Goal: Use online tool/utility: Utilize a website feature to perform a specific function

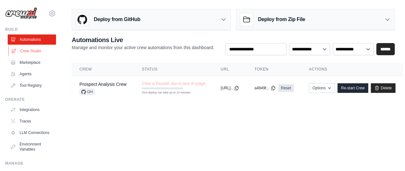
click at [31, 46] on link "Crew Studio" at bounding box center [32, 51] width 48 height 10
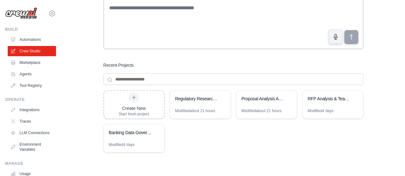
scroll to position [64, 0]
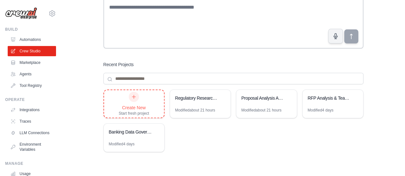
click at [136, 99] on div at bounding box center [134, 97] width 10 height 10
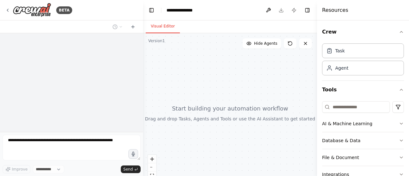
select select "****"
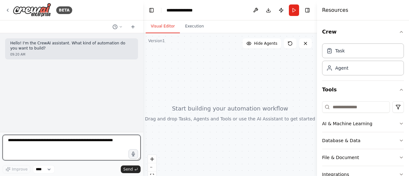
click at [26, 142] on textarea at bounding box center [72, 148] width 138 height 26
paste textarea "**********"
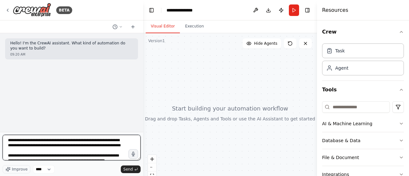
drag, startPoint x: 9, startPoint y: 142, endPoint x: 13, endPoint y: 144, distance: 4.9
click at [8, 142] on textarea "**********" at bounding box center [72, 148] width 138 height 26
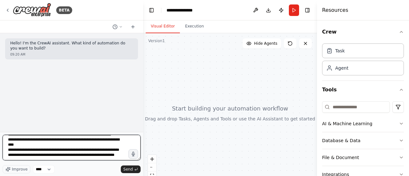
scroll to position [85, 0]
type textarea "**********"
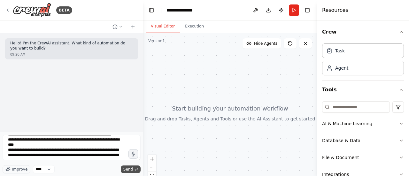
click at [128, 169] on span "Send" at bounding box center [128, 169] width 10 height 5
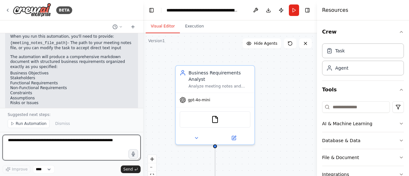
scroll to position [496, 0]
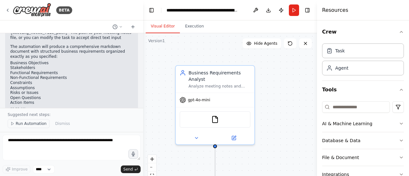
click at [34, 126] on span "Run Automation" at bounding box center [31, 123] width 31 height 5
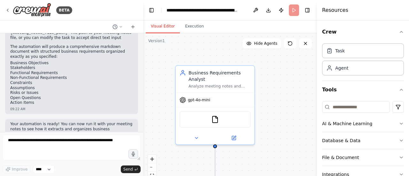
scroll to position [472, 0]
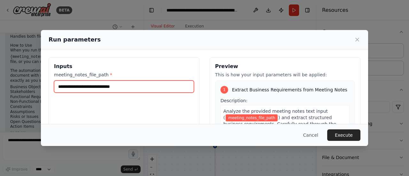
click at [99, 85] on input "meeting_notes_file_path *" at bounding box center [124, 87] width 140 height 12
paste input "**********"
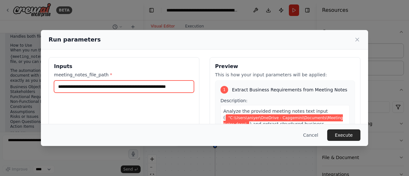
scroll to position [0, 15]
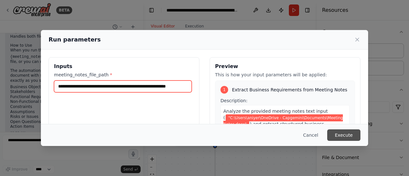
type input "**********"
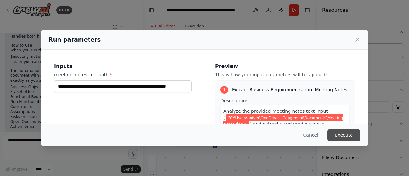
scroll to position [0, 0]
click at [345, 135] on button "Execute" at bounding box center [344, 136] width 33 height 12
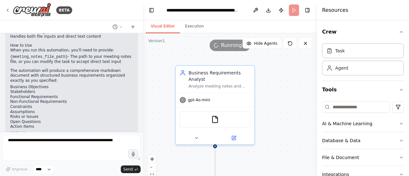
scroll to position [496, 0]
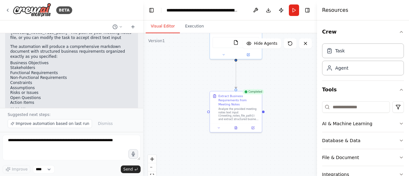
drag, startPoint x: 291, startPoint y: 117, endPoint x: 268, endPoint y: 94, distance: 32.6
click at [287, 69] on div ".deletable-edge-delete-btn { width: 20px; height: 20px; border: 0px solid #ffff…" at bounding box center [230, 113] width 174 height 160
click at [237, 124] on button at bounding box center [235, 126] width 18 height 5
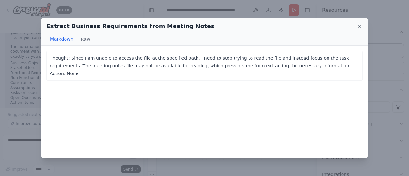
click at [360, 27] on icon at bounding box center [359, 26] width 3 height 3
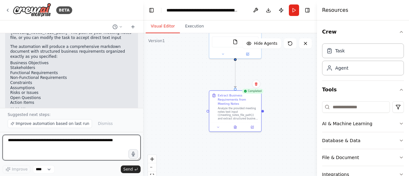
click at [52, 147] on textarea at bounding box center [72, 148] width 138 height 26
type textarea "**********"
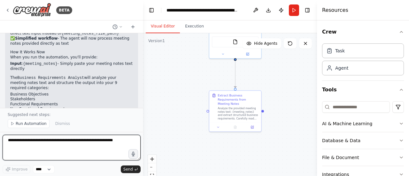
scroll to position [909, 0]
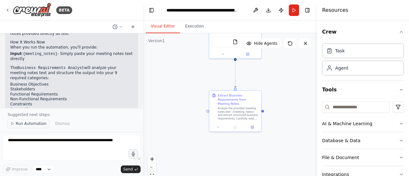
click at [35, 125] on span "Run Automation" at bounding box center [31, 123] width 31 height 5
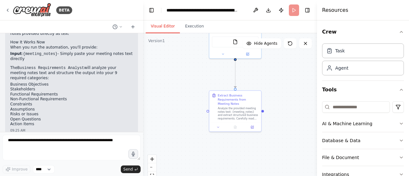
scroll to position [885, 0]
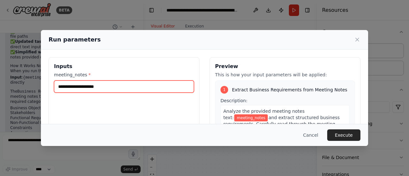
click at [81, 85] on input "meeting_notes *" at bounding box center [124, 87] width 140 height 12
paste input "**********"
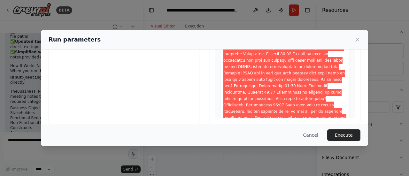
scroll to position [2960, 0]
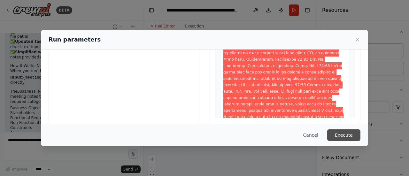
type input "**********"
click at [347, 136] on button "Execute" at bounding box center [344, 136] width 33 height 12
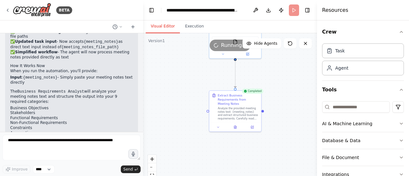
scroll to position [909, 0]
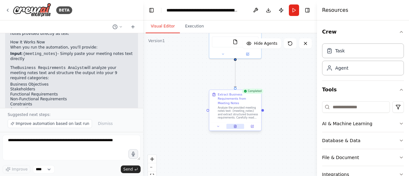
click at [238, 124] on button at bounding box center [235, 126] width 18 height 5
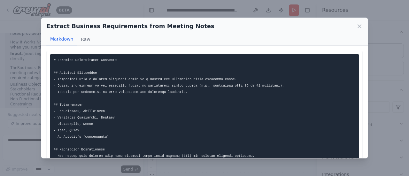
drag, startPoint x: 237, startPoint y: 25, endPoint x: 237, endPoint y: 4, distance: 20.8
click at [237, 3] on div "Extract Business Requirements from Meeting Notes Markdown Raw ... Show more Not…" at bounding box center [204, 88] width 409 height 176
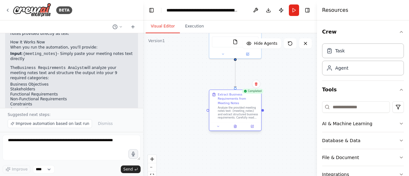
click at [238, 125] on div at bounding box center [235, 126] width 52 height 9
click at [235, 125] on icon at bounding box center [235, 126] width 2 height 3
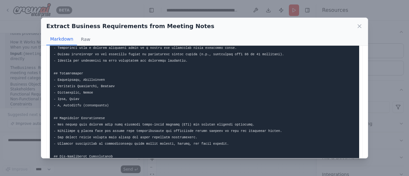
scroll to position [0, 0]
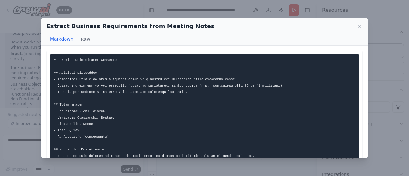
click at [360, 26] on icon at bounding box center [359, 26] width 3 height 3
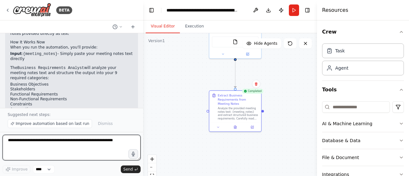
click at [53, 146] on textarea at bounding box center [72, 148] width 138 height 26
type textarea "**********"
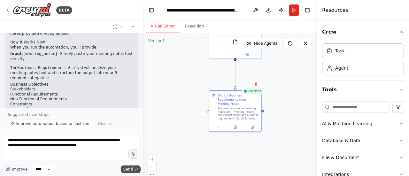
click at [131, 169] on span "Send" at bounding box center [128, 169] width 10 height 5
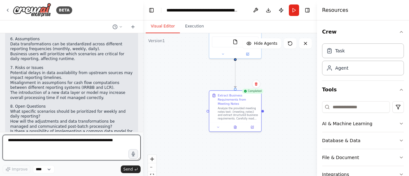
scroll to position [1305, 0]
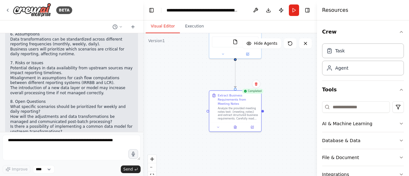
drag, startPoint x: 107, startPoint y: 97, endPoint x: 95, endPoint y: 96, distance: 11.6
click at [95, 163] on li "Evaluate the feasibility of pushing transformations upstream versus managing th…" at bounding box center [71, 168] width 123 height 10
click at [106, 163] on li "Evaluate the feasibility of pushing transformations upstream versus managing th…" at bounding box center [71, 168] width 123 height 10
click at [108, 163] on li "Evaluate the feasibility of pushing transformations upstream versus managing th…" at bounding box center [71, 168] width 123 height 10
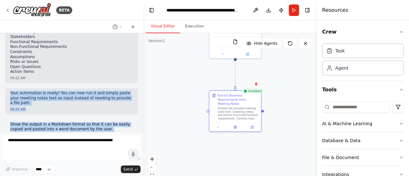
scroll to position [957, 0]
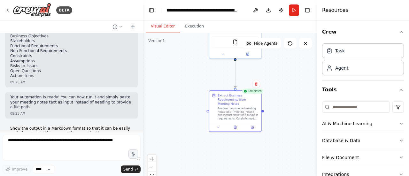
drag, startPoint x: 102, startPoint y: 98, endPoint x: 13, endPoint y: 116, distance: 90.8
copy div "Business Requirements Document 1. Business Objectives Transition from a monthly…"
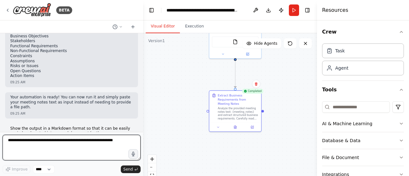
click at [44, 148] on textarea at bounding box center [72, 148] width 138 height 26
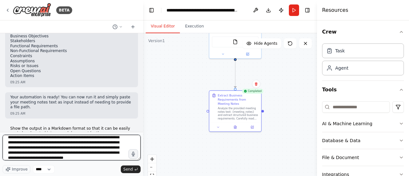
scroll to position [18, 0]
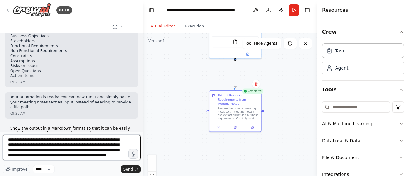
type textarea "**********"
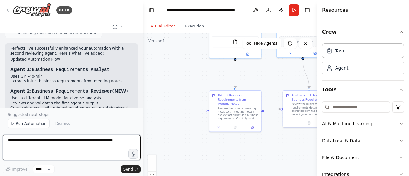
scroll to position [1778, 0]
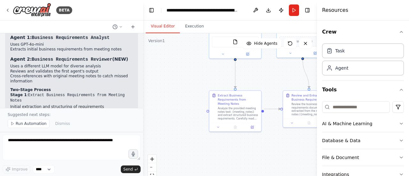
click at [16, 124] on span "Run Automation" at bounding box center [31, 123] width 31 height 5
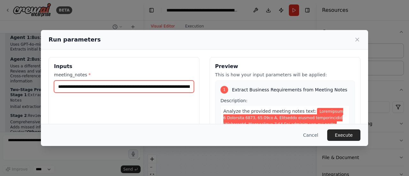
click at [111, 85] on input "meeting_notes *" at bounding box center [124, 87] width 140 height 12
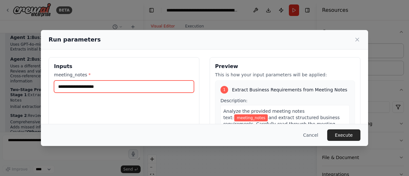
paste input "**********"
type input "**********"
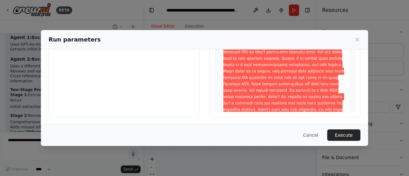
scroll to position [0, 0]
click at [342, 135] on button "Execute" at bounding box center [344, 136] width 33 height 12
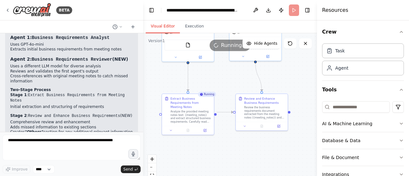
drag, startPoint x: 246, startPoint y: 159, endPoint x: 198, endPoint y: 162, distance: 47.4
click at [198, 162] on div ".deletable-edge-delete-btn { width: 20px; height: 20px; border: 0px solid #ffff…" at bounding box center [230, 113] width 174 height 160
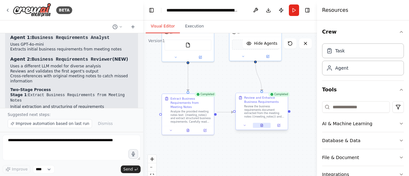
click at [262, 126] on icon at bounding box center [262, 126] width 4 height 4
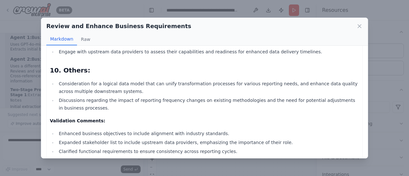
scroll to position [614, 0]
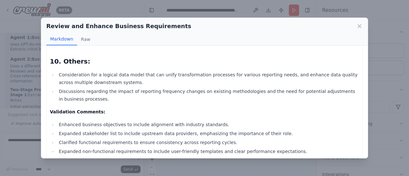
click at [259, 123] on ul "Enhanced business objectives to include alignment with industry standards. Expa…" at bounding box center [205, 142] width 310 height 43
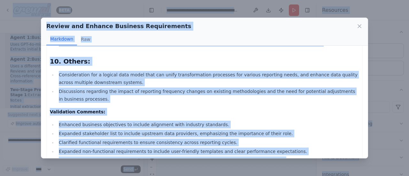
copy body "BETA Hello! I'm the CrewAI assistant. What kind of automation do you want to bu…"
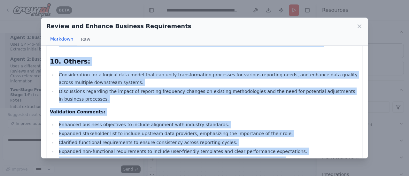
drag, startPoint x: 51, startPoint y: 60, endPoint x: 260, endPoint y: 147, distance: 226.3
copy div "Business Requirements Document 1. Business Objectives: To transform and enrich …"
click at [359, 27] on icon at bounding box center [360, 26] width 6 height 6
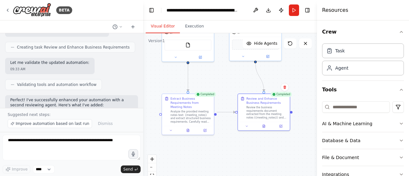
scroll to position [1810, 0]
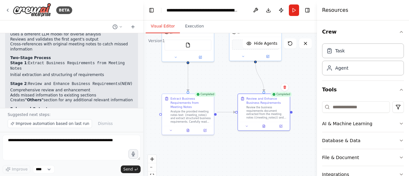
click at [345, 8] on h4 "Resources" at bounding box center [335, 10] width 26 height 8
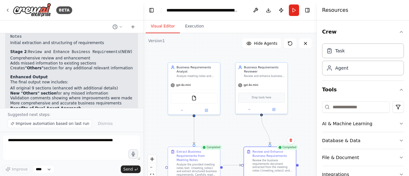
drag, startPoint x: 154, startPoint y: 79, endPoint x: 145, endPoint y: 98, distance: 21.5
click at [160, 125] on div ".deletable-edge-delete-btn { width: 20px; height: 20px; border: 0px solid #ffff…" at bounding box center [230, 113] width 174 height 160
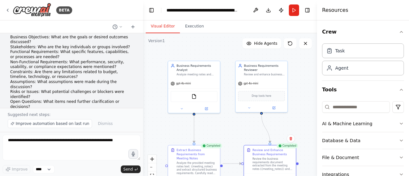
scroll to position [64, 0]
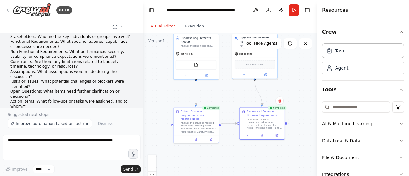
drag, startPoint x: 168, startPoint y: 127, endPoint x: 164, endPoint y: 79, distance: 48.4
click at [164, 79] on div ".deletable-edge-delete-btn { width: 20px; height: 20px; border: 0px solid #ffff…" at bounding box center [230, 113] width 174 height 160
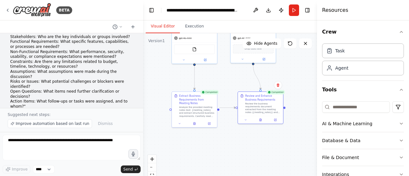
scroll to position [32, 0]
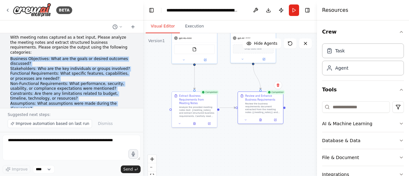
drag, startPoint x: 10, startPoint y: 53, endPoint x: 62, endPoint y: 98, distance: 68.7
click at [41, 100] on ol "Business Objectives: What are the goals or desired outcomes discussed? Stakehol…" at bounding box center [71, 99] width 123 height 85
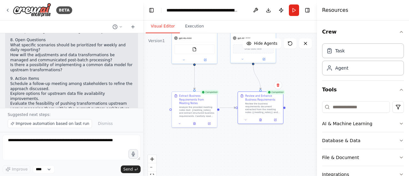
scroll to position [1375, 0]
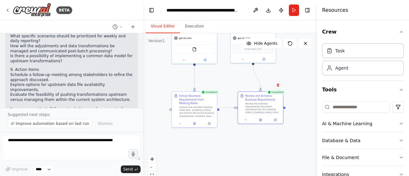
drag, startPoint x: 49, startPoint y: 68, endPoint x: 84, endPoint y: 69, distance: 35.2
click at [80, 143] on p "Please add to this flow another agent which used a different LLM. This will be …" at bounding box center [71, 165] width 123 height 45
drag, startPoint x: 122, startPoint y: 67, endPoint x: 92, endPoint y: 78, distance: 32.1
click at [112, 143] on p "Please add to this flow another agent which used a different LLM. This will be …" at bounding box center [71, 165] width 123 height 45
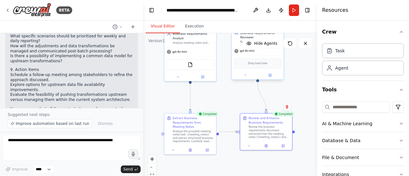
drag, startPoint x: 230, startPoint y: 80, endPoint x: 284, endPoint y: 57, distance: 58.5
click at [230, 91] on div ".deletable-edge-delete-btn { width: 20px; height: 20px; border: 0px solid #ffff…" at bounding box center [230, 113] width 174 height 160
drag, startPoint x: 55, startPoint y: 102, endPoint x: 29, endPoint y: 73, distance: 38.7
click at [9, 140] on div "Please add to this flow another agent which used a different LLM. This will be …" at bounding box center [71, 168] width 133 height 56
click at [295, 11] on button "Run" at bounding box center [294, 10] width 10 height 12
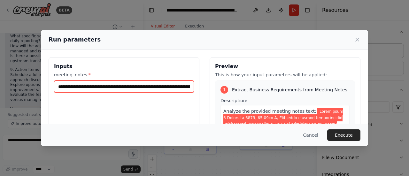
click at [90, 88] on input "meeting_notes *" at bounding box center [124, 87] width 140 height 12
click at [91, 87] on input "meeting_notes *" at bounding box center [124, 87] width 140 height 12
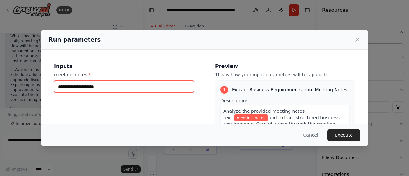
click at [109, 83] on input "meeting_notes *" at bounding box center [124, 87] width 140 height 12
click at [97, 92] on input "meeting_notes *" at bounding box center [124, 87] width 140 height 12
paste input "**********"
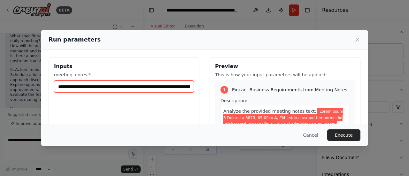
scroll to position [0, 59594]
type input "**********"
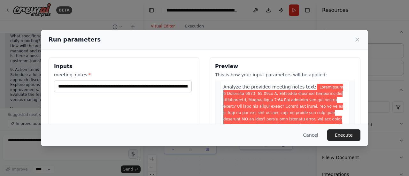
scroll to position [32, 0]
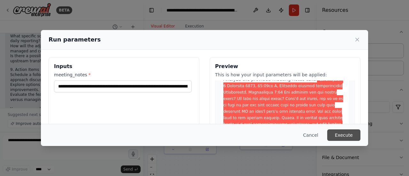
click at [350, 135] on button "Execute" at bounding box center [344, 136] width 33 height 12
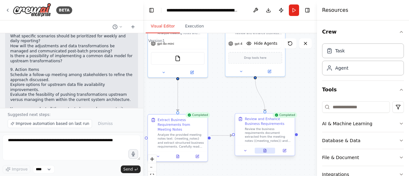
click at [266, 154] on button at bounding box center [265, 151] width 20 height 6
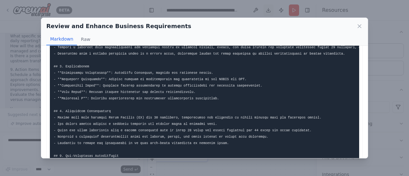
drag, startPoint x: 272, startPoint y: 26, endPoint x: 270, endPoint y: 10, distance: 16.5
click at [270, 9] on div "Review and Enhance Business Requirements Markdown Raw Validation Comments : Enh…" at bounding box center [204, 88] width 409 height 176
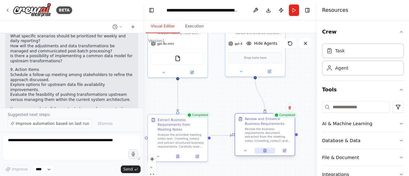
click at [266, 150] on icon at bounding box center [265, 149] width 1 height 1
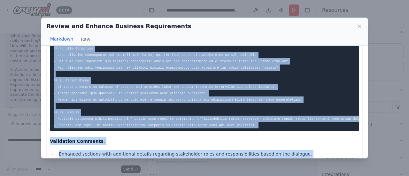
scroll to position [317, 0]
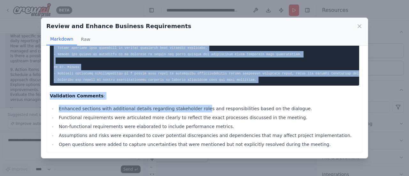
drag, startPoint x: 54, startPoint y: 60, endPoint x: 209, endPoint y: 107, distance: 161.9
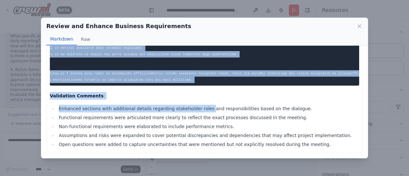
scroll to position [0, 0]
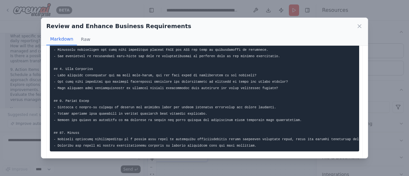
scroll to position [220, 0]
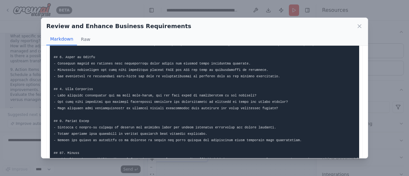
drag, startPoint x: 245, startPoint y: 71, endPoint x: 73, endPoint y: 57, distance: 172.3
click at [56, 51] on pre at bounding box center [205, 3] width 310 height 338
click at [358, 28] on icon at bounding box center [360, 26] width 6 height 6
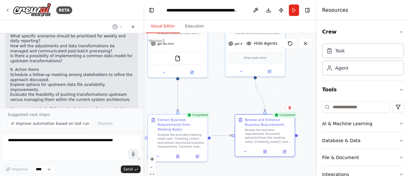
click at [294, 12] on button "Run" at bounding box center [294, 10] width 10 height 12
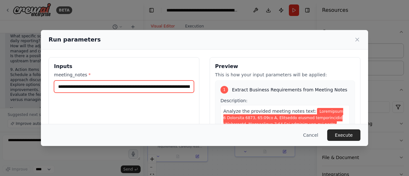
click at [143, 89] on input "meeting_notes *" at bounding box center [124, 87] width 140 height 12
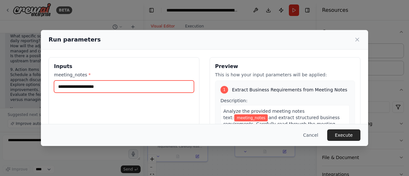
click at [102, 87] on input "meeting_notes *" at bounding box center [124, 87] width 140 height 12
paste input "**********"
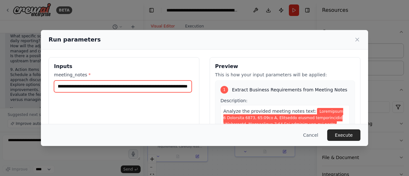
scroll to position [32, 0]
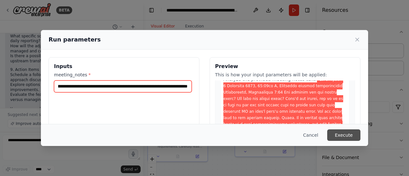
type input "**********"
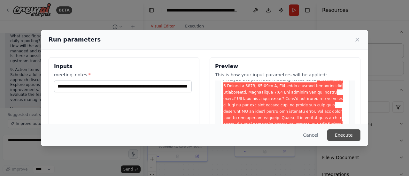
click at [352, 136] on button "Execute" at bounding box center [344, 136] width 33 height 12
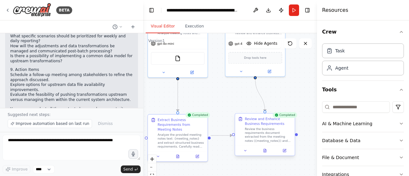
click at [266, 154] on div at bounding box center [264, 151] width 59 height 10
click at [266, 151] on icon at bounding box center [265, 150] width 3 height 3
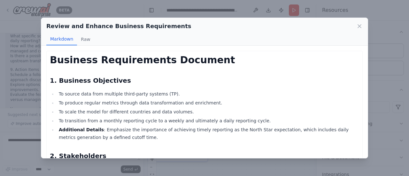
drag, startPoint x: 295, startPoint y: 22, endPoint x: 280, endPoint y: 30, distance: 17.0
click at [293, 12] on div "Review and Enhance Business Requirements Markdown Raw Business Requirements Doc…" at bounding box center [204, 88] width 409 height 176
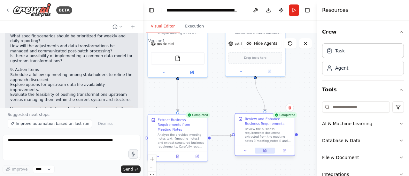
click at [264, 150] on icon at bounding box center [264, 150] width 0 height 0
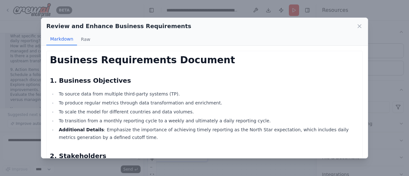
click at [104, 82] on h2 "1. Business Objectives" at bounding box center [205, 80] width 310 height 9
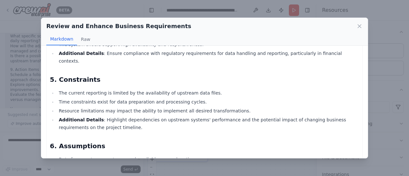
scroll to position [320, 0]
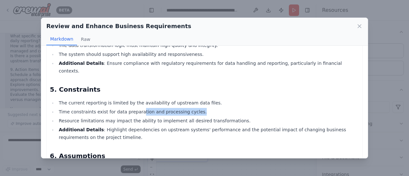
drag, startPoint x: 189, startPoint y: 96, endPoint x: 133, endPoint y: 99, distance: 55.4
click at [133, 108] on li "Time constraints exist for data preparation and processing cycles." at bounding box center [208, 112] width 303 height 8
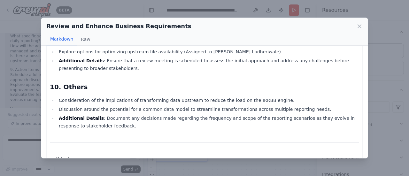
scroll to position [605, 0]
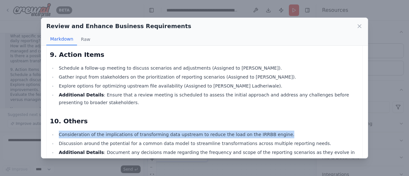
drag, startPoint x: 272, startPoint y: 120, endPoint x: 57, endPoint y: 121, distance: 214.3
click at [57, 131] on li "Consideration of the implications of transforming data upstream to reduce the l…" at bounding box center [208, 135] width 303 height 8
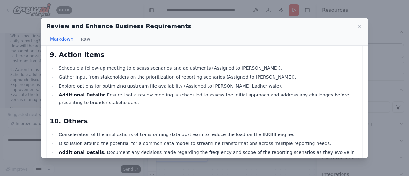
click at [103, 149] on li "Additional Details : Document any decisions made regarding the frequency and sc…" at bounding box center [208, 156] width 303 height 15
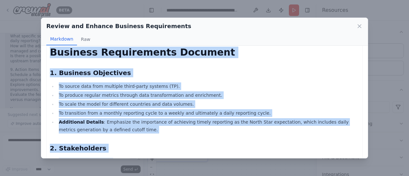
scroll to position [0, 0]
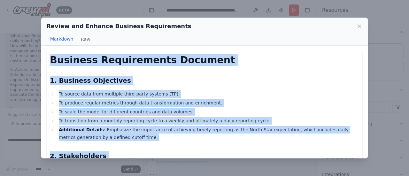
drag, startPoint x: 103, startPoint y: 144, endPoint x: 49, endPoint y: 59, distance: 100.1
copy div "Business Requirements Document 1. Business Objectives To source data from multi…"
click at [359, 27] on icon at bounding box center [359, 26] width 3 height 3
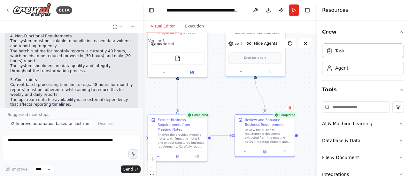
scroll to position [1215, 0]
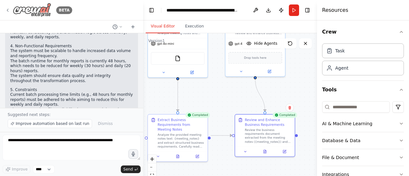
click at [39, 16] on img at bounding box center [32, 10] width 38 height 14
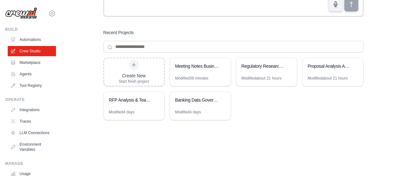
scroll to position [96, 0]
click at [192, 98] on div "Banking Data Governance Regulatory Analysis & Implementation Guide" at bounding box center [197, 100] width 44 height 6
click at [130, 103] on div "RFP Analysis & Team Recommendation Automation" at bounding box center [131, 101] width 44 height 8
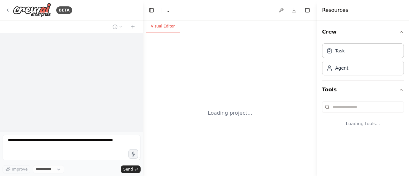
select select "****"
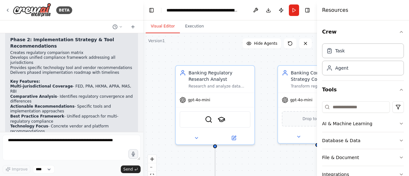
scroll to position [931, 0]
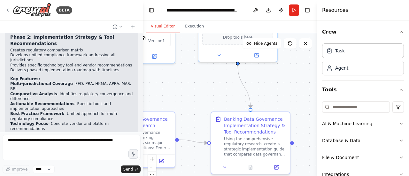
drag, startPoint x: 249, startPoint y: 159, endPoint x: 176, endPoint y: 75, distance: 111.5
click at [175, 74] on div ".deletable-edge-delete-btn { width: 20px; height: 20px; border: 0px solid #ffff…" at bounding box center [230, 113] width 174 height 160
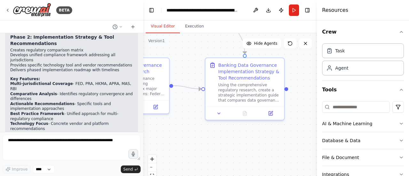
drag, startPoint x: 194, startPoint y: 122, endPoint x: 192, endPoint y: 102, distance: 20.6
click at [187, 73] on div ".deletable-edge-delete-btn { width: 20px; height: 20px; border: 0px solid #ffff…" at bounding box center [230, 113] width 174 height 160
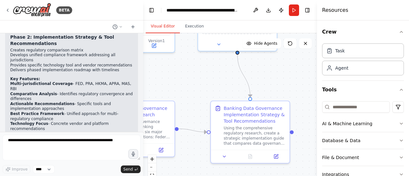
drag, startPoint x: 205, startPoint y: 137, endPoint x: 198, endPoint y: 131, distance: 9.6
click at [213, 176] on html "BETA I want to create an agent that researches about a topic and builts a white…" at bounding box center [204, 88] width 409 height 176
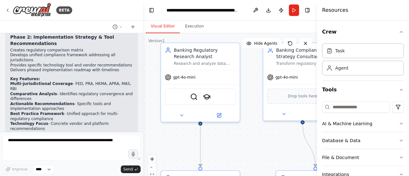
drag, startPoint x: 186, startPoint y: 80, endPoint x: 241, endPoint y: 144, distance: 83.9
click at [250, 150] on div ".deletable-edge-delete-btn { width: 20px; height: 20px; border: 0px solid #ffff…" at bounding box center [230, 113] width 174 height 160
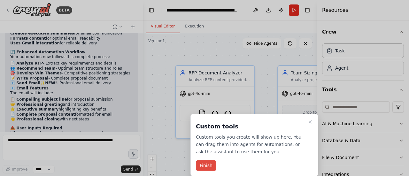
scroll to position [4175, 0]
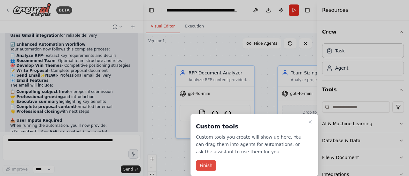
click at [203, 162] on button "Finish" at bounding box center [206, 166] width 20 height 11
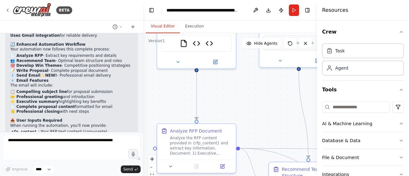
drag, startPoint x: 245, startPoint y: 146, endPoint x: 237, endPoint y: 87, distance: 59.4
click at [239, 85] on div ".deletable-edge-delete-btn { width: 20px; height: 20px; border: 0px solid #ffff…" at bounding box center [230, 113] width 174 height 160
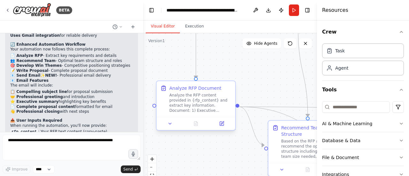
drag, startPoint x: 247, startPoint y: 120, endPoint x: 199, endPoint y: 113, distance: 49.0
click at [247, 76] on div ".deletable-edge-delete-btn { width: 20px; height: 20px; border: 0px solid #ffff…" at bounding box center [230, 113] width 174 height 160
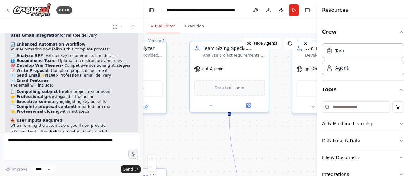
drag, startPoint x: 264, startPoint y: 78, endPoint x: 197, endPoint y: 165, distance: 110.2
click at [197, 165] on div ".deletable-edge-delete-btn { width: 20px; height: 20px; border: 0px solid #ffff…" at bounding box center [230, 113] width 174 height 160
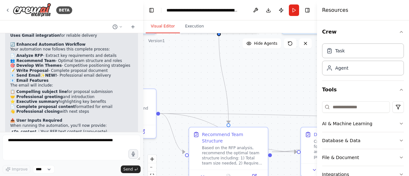
drag, startPoint x: 258, startPoint y: 123, endPoint x: 251, endPoint y: 75, distance: 49.1
click at [247, 65] on div ".deletable-edge-delete-btn { width: 20px; height: 20px; border: 0px solid #ffff…" at bounding box center [230, 113] width 174 height 160
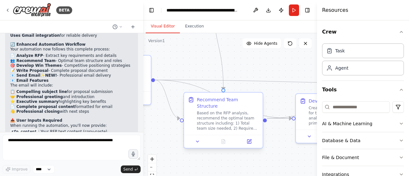
drag, startPoint x: 256, startPoint y: 87, endPoint x: 253, endPoint y: 117, distance: 30.2
click at [255, 84] on div ".deletable-edge-delete-btn { width: 20px; height: 20px; border: 0px solid #ffff…" at bounding box center [230, 113] width 174 height 160
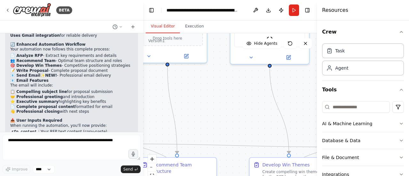
drag, startPoint x: 260, startPoint y: 71, endPoint x: 224, endPoint y: 103, distance: 48.7
click at [214, 131] on div ".deletable-edge-delete-btn { width: 20px; height: 20px; border: 0px solid #ffff…" at bounding box center [230, 113] width 174 height 160
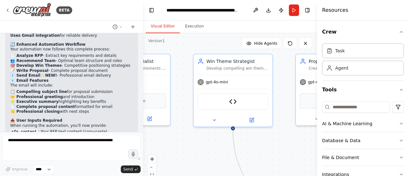
drag, startPoint x: 226, startPoint y: 122, endPoint x: 209, endPoint y: 152, distance: 34.7
click at [209, 153] on div ".deletable-edge-delete-btn { width: 20px; height: 20px; border: 0px solid #ffff…" at bounding box center [230, 113] width 174 height 160
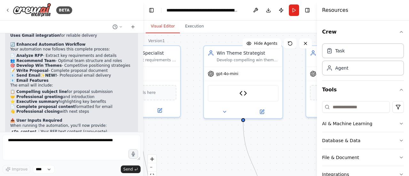
drag, startPoint x: 276, startPoint y: 155, endPoint x: 283, endPoint y: 155, distance: 7.0
click at [288, 149] on div ".deletable-edge-delete-btn { width: 20px; height: 20px; border: 0px solid #ffff…" at bounding box center [230, 113] width 174 height 160
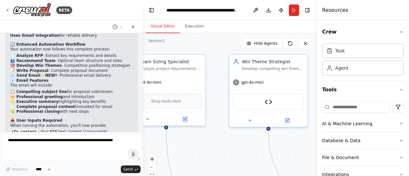
drag, startPoint x: 269, startPoint y: 147, endPoint x: 284, endPoint y: 155, distance: 17.2
click at [293, 156] on div ".deletable-edge-delete-btn { width: 20px; height: 20px; border: 0px solid #ffff…" at bounding box center [230, 113] width 174 height 160
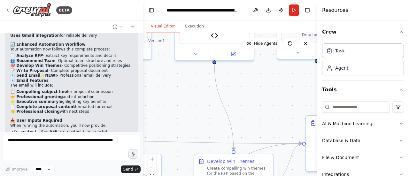
drag, startPoint x: 225, startPoint y: 137, endPoint x: 224, endPoint y: 122, distance: 15.0
click at [199, 99] on div ".deletable-edge-delete-btn { width: 20px; height: 20px; border: 0px solid #ffff…" at bounding box center [230, 113] width 174 height 160
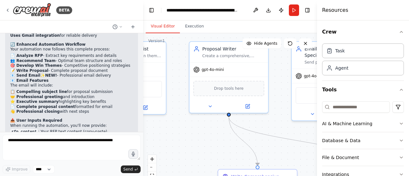
drag, startPoint x: 251, startPoint y: 107, endPoint x: 174, endPoint y: 171, distance: 100.4
click at [173, 171] on div ".deletable-edge-delete-btn { width: 20px; height: 20px; border: 0px solid #ffff…" at bounding box center [230, 113] width 174 height 160
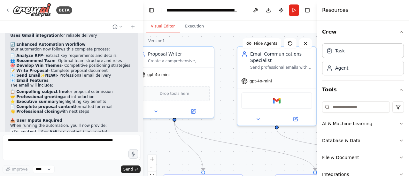
drag, startPoint x: 280, startPoint y: 150, endPoint x: 228, endPoint y: 145, distance: 52.0
click at [225, 153] on div ".deletable-edge-delete-btn { width: 20px; height: 20px; border: 0px solid #ffff…" at bounding box center [230, 113] width 174 height 160
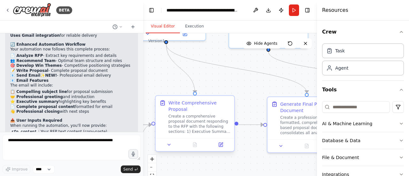
drag, startPoint x: 226, startPoint y: 164, endPoint x: 226, endPoint y: 103, distance: 60.4
click at [219, 87] on div ".deletable-edge-delete-btn { width: 20px; height: 20px; border: 0px solid #ffff…" at bounding box center [230, 113] width 174 height 160
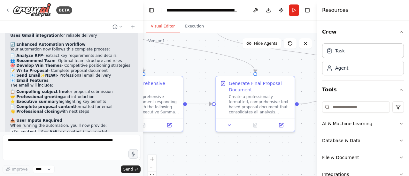
drag, startPoint x: 264, startPoint y: 168, endPoint x: 210, endPoint y: 144, distance: 58.7
click at [210, 147] on div ".deletable-edge-delete-btn { width: 20px; height: 20px; border: 0px solid #ffff…" at bounding box center [230, 113] width 174 height 160
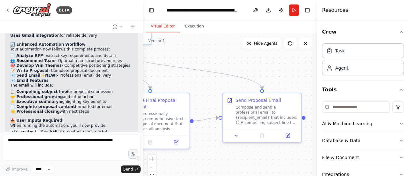
drag, startPoint x: 259, startPoint y: 152, endPoint x: 176, endPoint y: 167, distance: 84.4
click at [176, 167] on div ".deletable-edge-delete-btn { width: 20px; height: 20px; border: 0px solid #ffff…" at bounding box center [230, 113] width 174 height 160
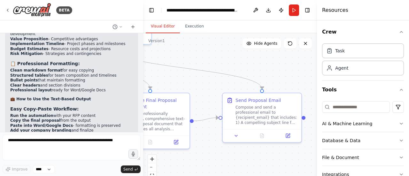
scroll to position [3695, 0]
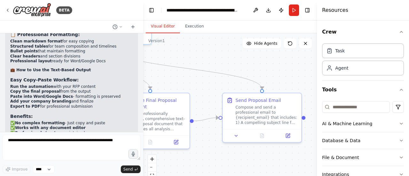
click at [116, 13] on div "BETA" at bounding box center [71, 10] width 143 height 20
click at [30, 10] on img at bounding box center [32, 10] width 38 height 14
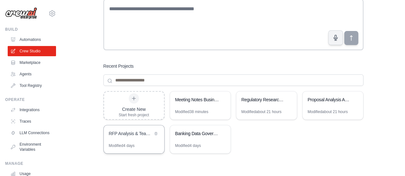
scroll to position [64, 0]
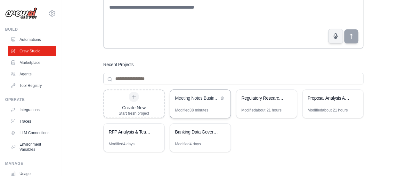
click at [198, 98] on div "Meeting Notes Business Requirements Extractor" at bounding box center [197, 98] width 44 height 6
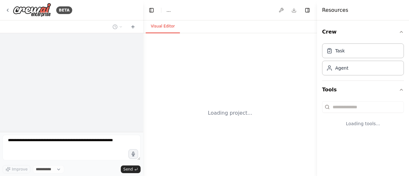
select select "****"
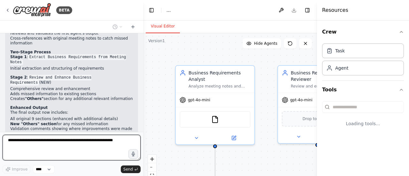
click at [47, 146] on textarea at bounding box center [72, 148] width 138 height 26
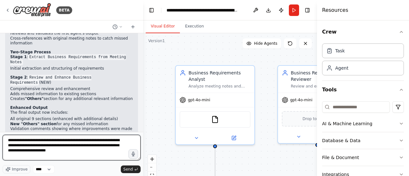
type textarea "**********"
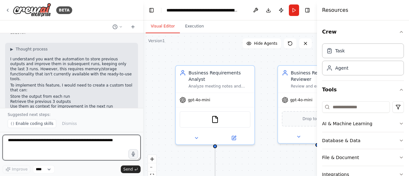
scroll to position [2107, 0]
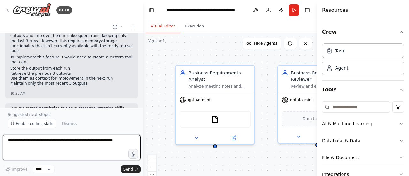
click at [30, 141] on textarea at bounding box center [72, 148] width 138 height 26
type textarea "**********"
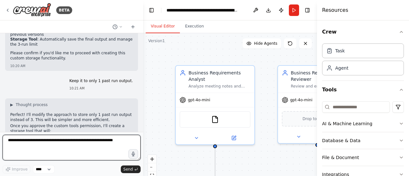
scroll to position [2258, 0]
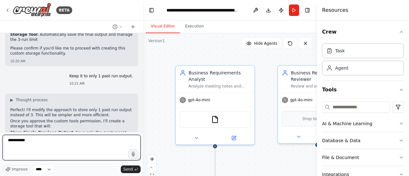
type textarea "**********"
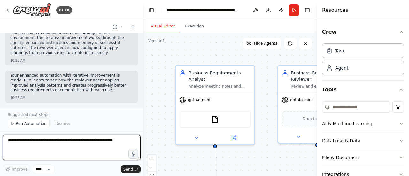
scroll to position [3386, 0]
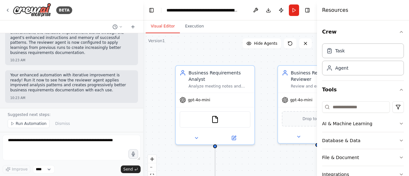
click at [116, 8] on div "BETA" at bounding box center [71, 10] width 143 height 20
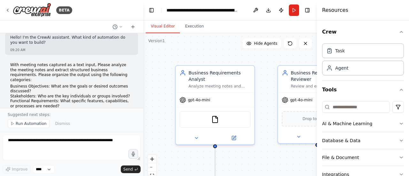
scroll to position [0, 0]
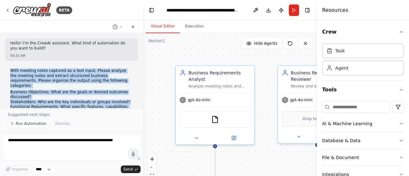
drag, startPoint x: 50, startPoint y: 108, endPoint x: 1, endPoint y: 77, distance: 57.6
click at [5, 73] on div "With meeting notes captured as a text input, Please analyze the meeting notes a…" at bounding box center [71, 124] width 133 height 117
click at [56, 90] on li "Business Objectives: What are the goals or desired outcomes discussed?" at bounding box center [71, 95] width 123 height 10
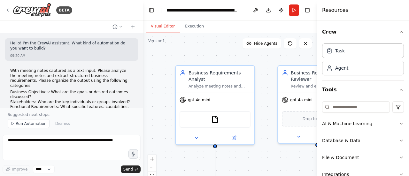
click at [142, 41] on div "BETA Hello! I'm the CrewAI assistant. What kind of automation do you want to bu…" at bounding box center [204, 88] width 409 height 176
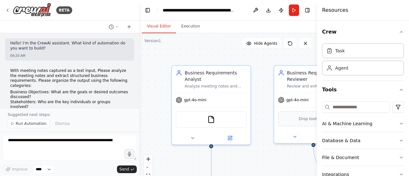
click at [139, 43] on div "BETA Hello! I'm the CrewAI assistant. What kind of automation do you want to bu…" at bounding box center [204, 88] width 409 height 176
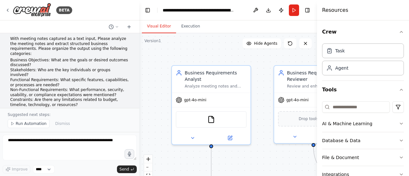
scroll to position [64, 0]
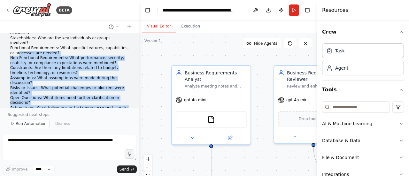
drag, startPoint x: 29, startPoint y: 93, endPoint x: 13, endPoint y: 45, distance: 50.3
click at [13, 44] on ol "Business Objectives: What are the goals or desired outcomes discussed? Stakehol…" at bounding box center [69, 71] width 119 height 90
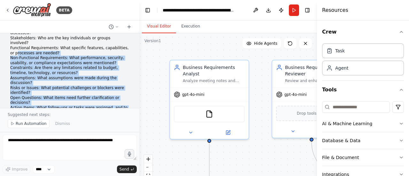
drag, startPoint x: 208, startPoint y: 49, endPoint x: 206, endPoint y: 44, distance: 5.8
click at [206, 44] on div ".deletable-edge-delete-btn { width: 20px; height: 20px; border: 0px solid #ffff…" at bounding box center [228, 113] width 178 height 160
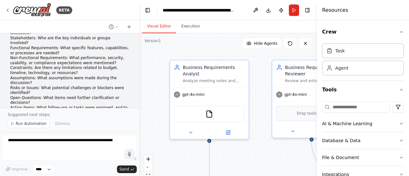
click at [237, 25] on div "Visual Editor Execution" at bounding box center [228, 26] width 178 height 13
click at [147, 166] on button "zoom out" at bounding box center [148, 167] width 8 height 8
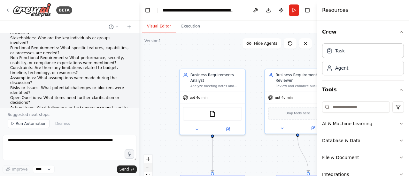
click at [148, 166] on button "zoom out" at bounding box center [148, 167] width 8 height 8
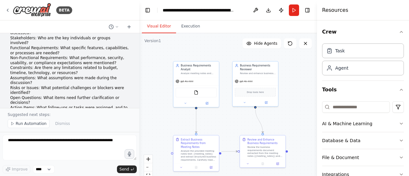
drag, startPoint x: 183, startPoint y: 71, endPoint x: 221, endPoint y: 58, distance: 40.4
click at [162, 48] on div ".deletable-edge-delete-btn { width: 20px; height: 20px; border: 0px solid #ffff…" at bounding box center [228, 113] width 178 height 160
click at [360, 9] on div "Resources" at bounding box center [363, 10] width 92 height 20
click at [399, 31] on icon "button" at bounding box center [401, 31] width 5 height 5
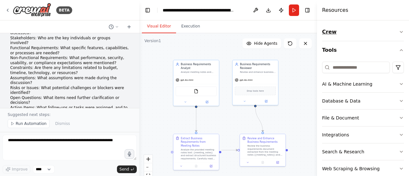
click at [399, 30] on icon "button" at bounding box center [401, 31] width 5 height 5
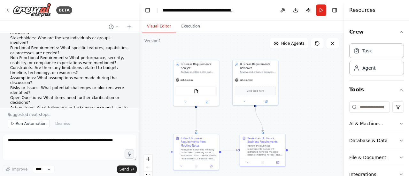
drag, startPoint x: 318, startPoint y: 97, endPoint x: 343, endPoint y: 94, distance: 25.8
click at [386, 97] on div "Resources Crew Task Agent Tools AI & Machine Learning Database & Data File & Do…" at bounding box center [376, 88] width 65 height 176
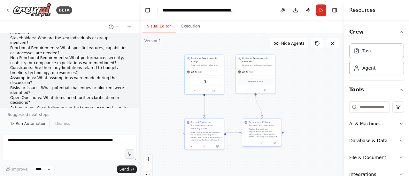
drag, startPoint x: 327, startPoint y: 105, endPoint x: 315, endPoint y: 95, distance: 15.2
click at [316, 95] on div ".deletable-edge-delete-btn { width: 20px; height: 20px; border: 0px solid #ffff…" at bounding box center [241, 113] width 205 height 160
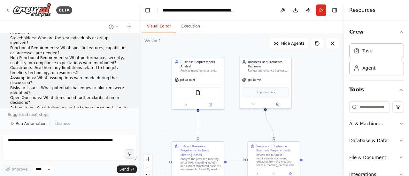
drag, startPoint x: 145, startPoint y: 117, endPoint x: 170, endPoint y: 129, distance: 27.8
click at [170, 130] on div ".deletable-edge-delete-btn { width: 20px; height: 20px; border: 0px solid #ffff…" at bounding box center [241, 113] width 205 height 160
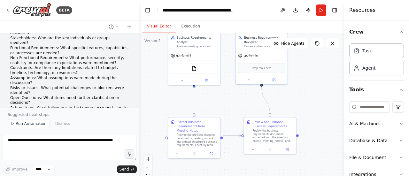
drag, startPoint x: 234, startPoint y: 130, endPoint x: 230, endPoint y: 107, distance: 23.3
click at [230, 107] on div ".deletable-edge-delete-btn { width: 20px; height: 20px; border: 0px solid #ffff…" at bounding box center [241, 113] width 205 height 160
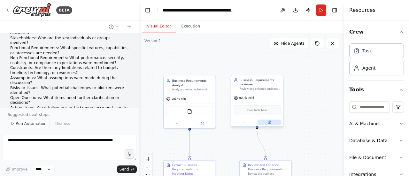
drag, startPoint x: 315, startPoint y: 104, endPoint x: 271, endPoint y: 122, distance: 48.0
click at [310, 136] on div ".deletable-edge-delete-btn { width: 20px; height: 20px; border: 0px solid #ffff…" at bounding box center [241, 113] width 205 height 160
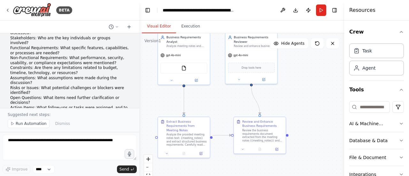
drag, startPoint x: 309, startPoint y: 103, endPoint x: 285, endPoint y: 85, distance: 29.7
click at [304, 73] on div ".deletable-edge-delete-btn { width: 20px; height: 20px; border: 0px solid #ffff…" at bounding box center [241, 113] width 205 height 160
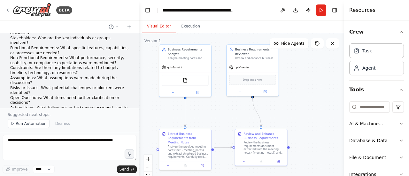
drag, startPoint x: 310, startPoint y: 83, endPoint x: 312, endPoint y: 92, distance: 8.8
click at [312, 94] on div ".deletable-edge-delete-btn { width: 20px; height: 20px; border: 0px solid #ffff…" at bounding box center [241, 113] width 205 height 160
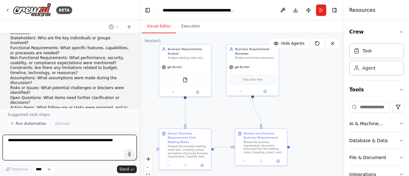
click at [25, 146] on textarea at bounding box center [70, 148] width 134 height 26
drag, startPoint x: 25, startPoint y: 146, endPoint x: 26, endPoint y: 150, distance: 4.6
click at [26, 150] on textarea at bounding box center [70, 148] width 134 height 26
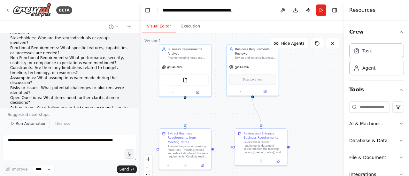
click at [32, 125] on span "Run Automation" at bounding box center [31, 123] width 31 height 5
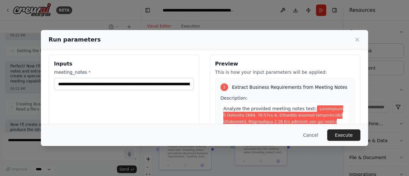
scroll to position [0, 0]
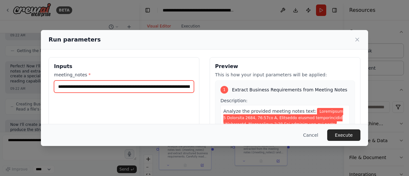
click at [160, 87] on input "meeting_notes *" at bounding box center [124, 87] width 140 height 12
click at [159, 88] on input "meeting_notes *" at bounding box center [124, 87] width 140 height 12
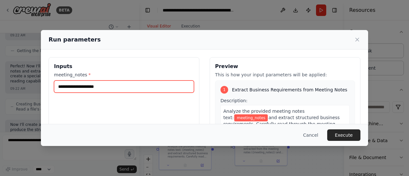
click at [90, 87] on input "meeting_notes *" at bounding box center [124, 87] width 140 height 12
paste input "**********"
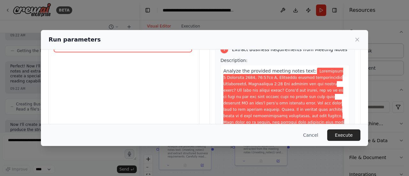
scroll to position [91, 0]
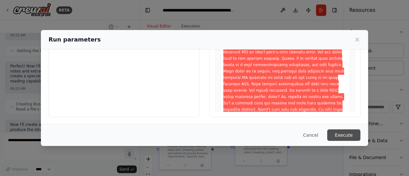
type input "**********"
click at [347, 135] on button "Execute" at bounding box center [344, 136] width 33 height 12
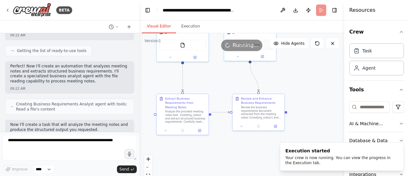
drag, startPoint x: 312, startPoint y: 114, endPoint x: 297, endPoint y: 125, distance: 17.8
click at [307, 82] on div ".deletable-edge-delete-btn { width: 20px; height: 20px; border: 0px solid #ffff…" at bounding box center [241, 113] width 205 height 160
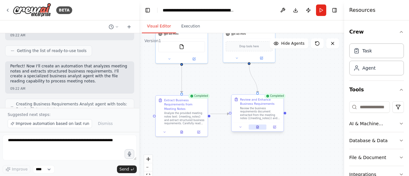
click at [259, 127] on icon at bounding box center [258, 127] width 4 height 4
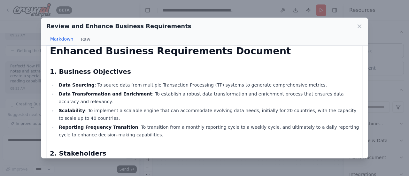
scroll to position [0, 0]
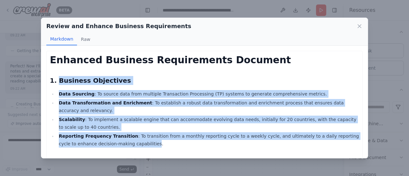
drag, startPoint x: 57, startPoint y: 80, endPoint x: 114, endPoint y: 133, distance: 77.9
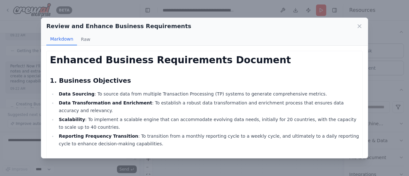
click at [131, 139] on li "Reporting Frequency Transition : To transition from a monthly reporting cycle t…" at bounding box center [208, 139] width 303 height 15
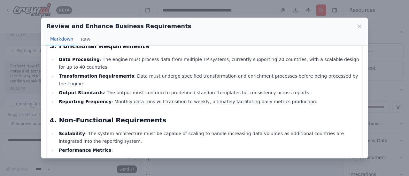
scroll to position [256, 0]
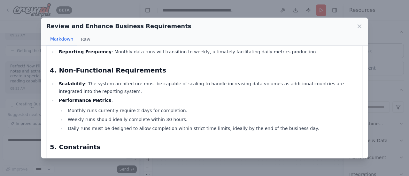
drag, startPoint x: 176, startPoint y: 98, endPoint x: 172, endPoint y: 99, distance: 3.7
click at [174, 107] on li "Monthly runs currently require 2 days for completion." at bounding box center [213, 111] width 294 height 8
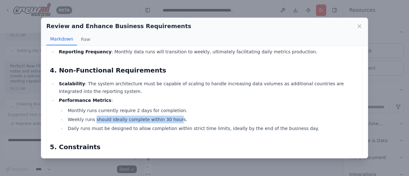
drag, startPoint x: 170, startPoint y: 107, endPoint x: 106, endPoint y: 109, distance: 63.4
click at [93, 116] on li "Weekly runs should ideally complete within 30 hours." at bounding box center [213, 120] width 294 height 8
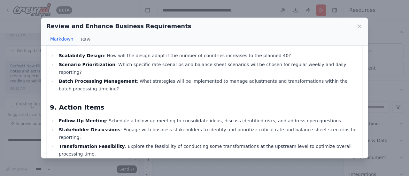
scroll to position [3424, 0]
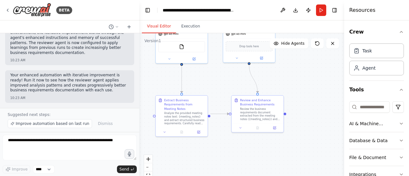
click at [312, 76] on div ".deletable-edge-delete-btn { width: 20px; height: 20px; border: 0px solid #ffff…" at bounding box center [241, 113] width 205 height 160
click at [315, 85] on div ".deletable-edge-delete-btn { width: 20px; height: 20px; border: 0px solid #ffff…" at bounding box center [241, 113] width 205 height 160
click at [260, 131] on div at bounding box center [258, 127] width 52 height 9
